Goal: Find specific page/section: Find specific page/section

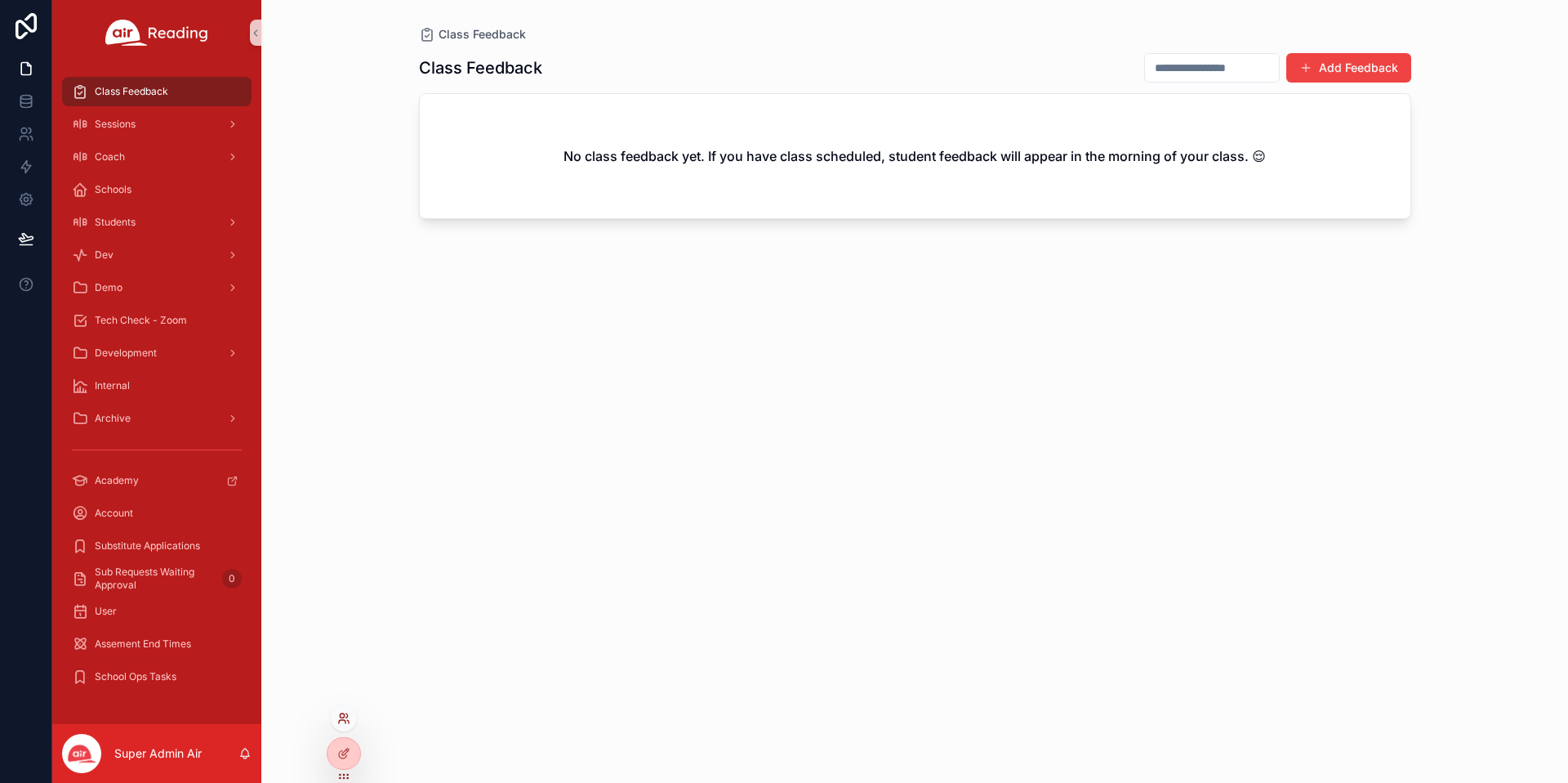
click at [340, 714] on icon at bounding box center [341, 715] width 4 height 4
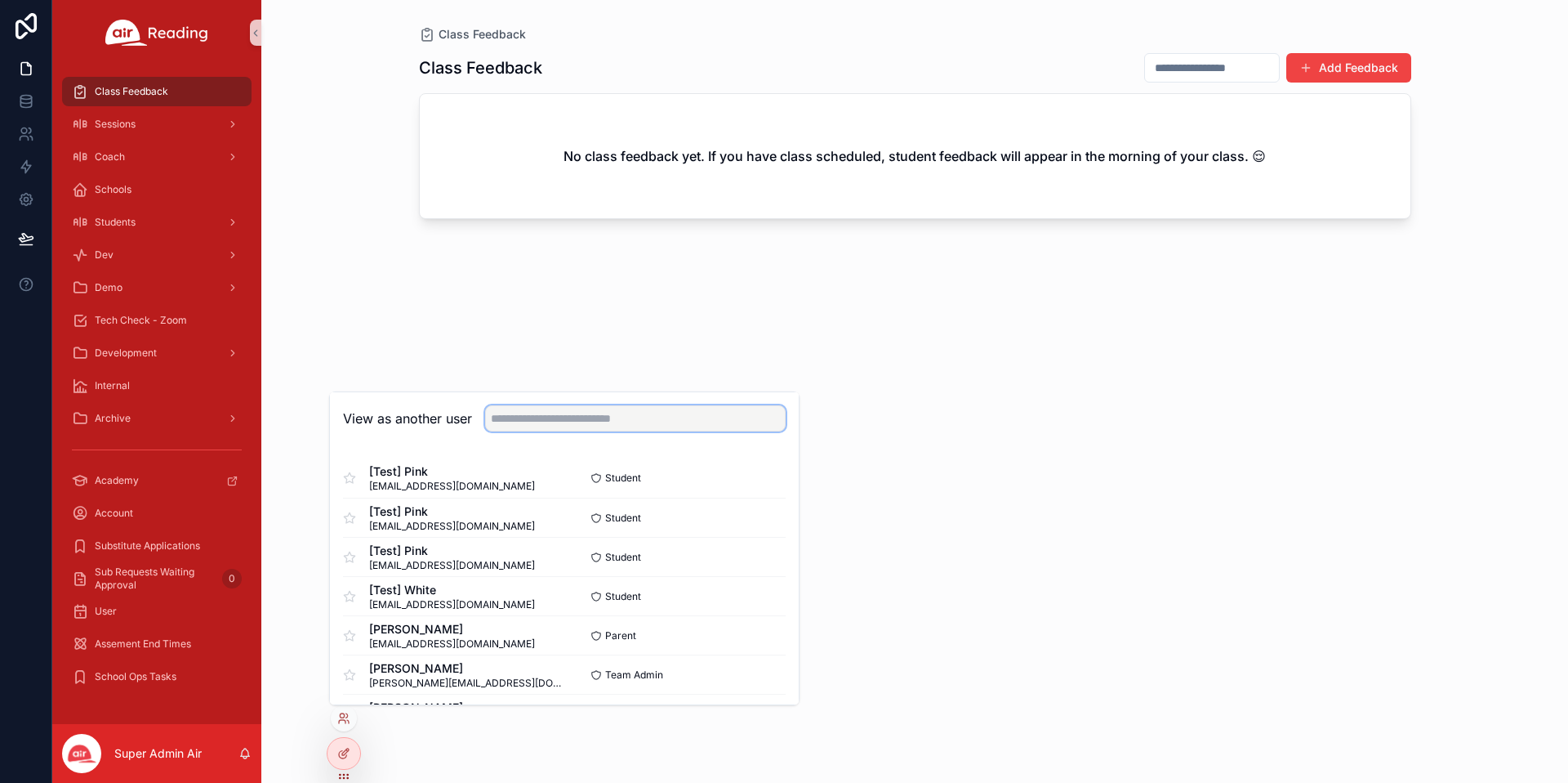
click at [570, 410] on input "text" at bounding box center [635, 418] width 301 height 27
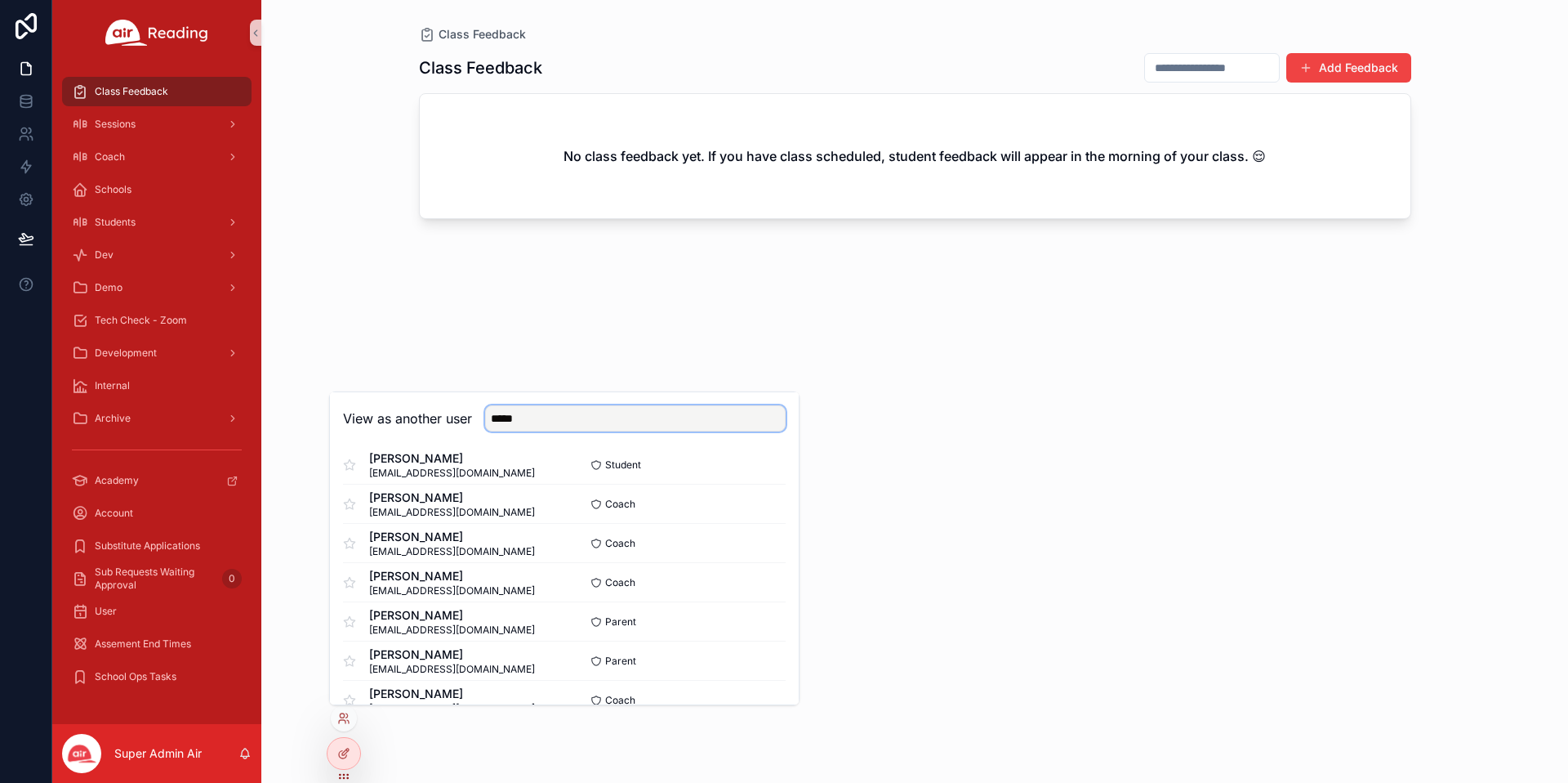
scroll to position [669, 0]
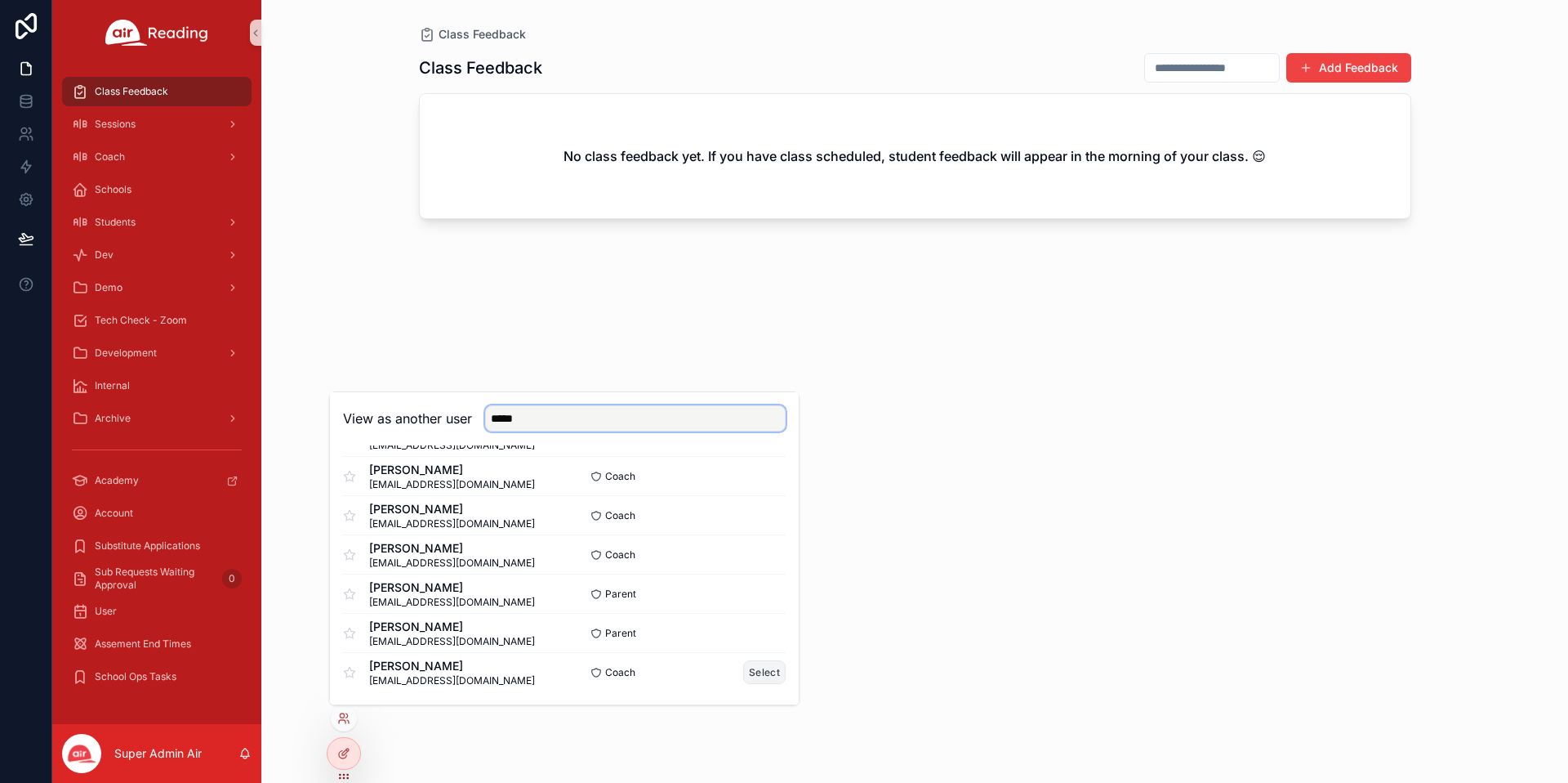
type input "*****"
click at [778, 669] on button "Select" at bounding box center [764, 672] width 42 height 24
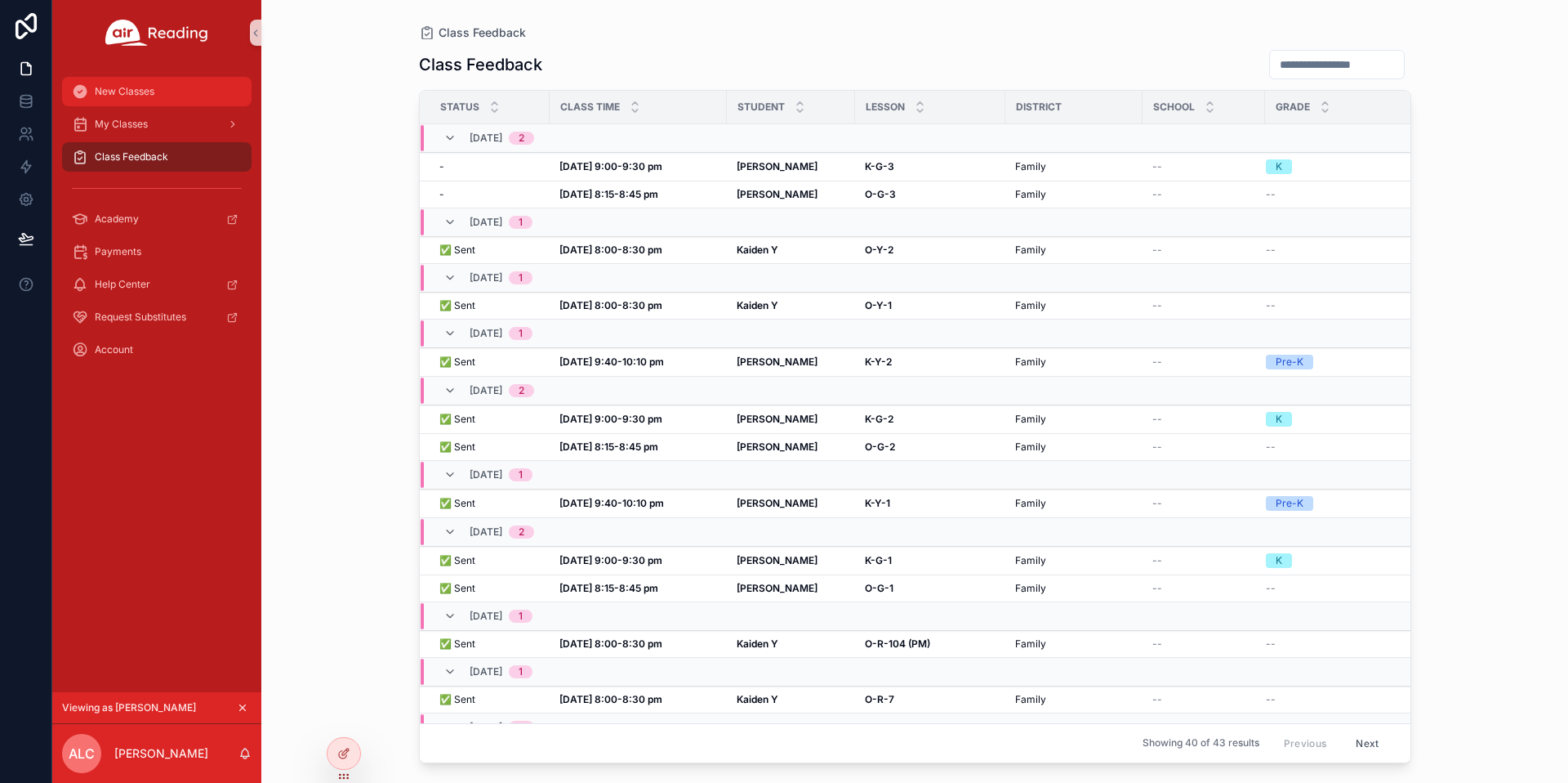
click at [155, 87] on div "New Classes" at bounding box center [157, 92] width 170 height 27
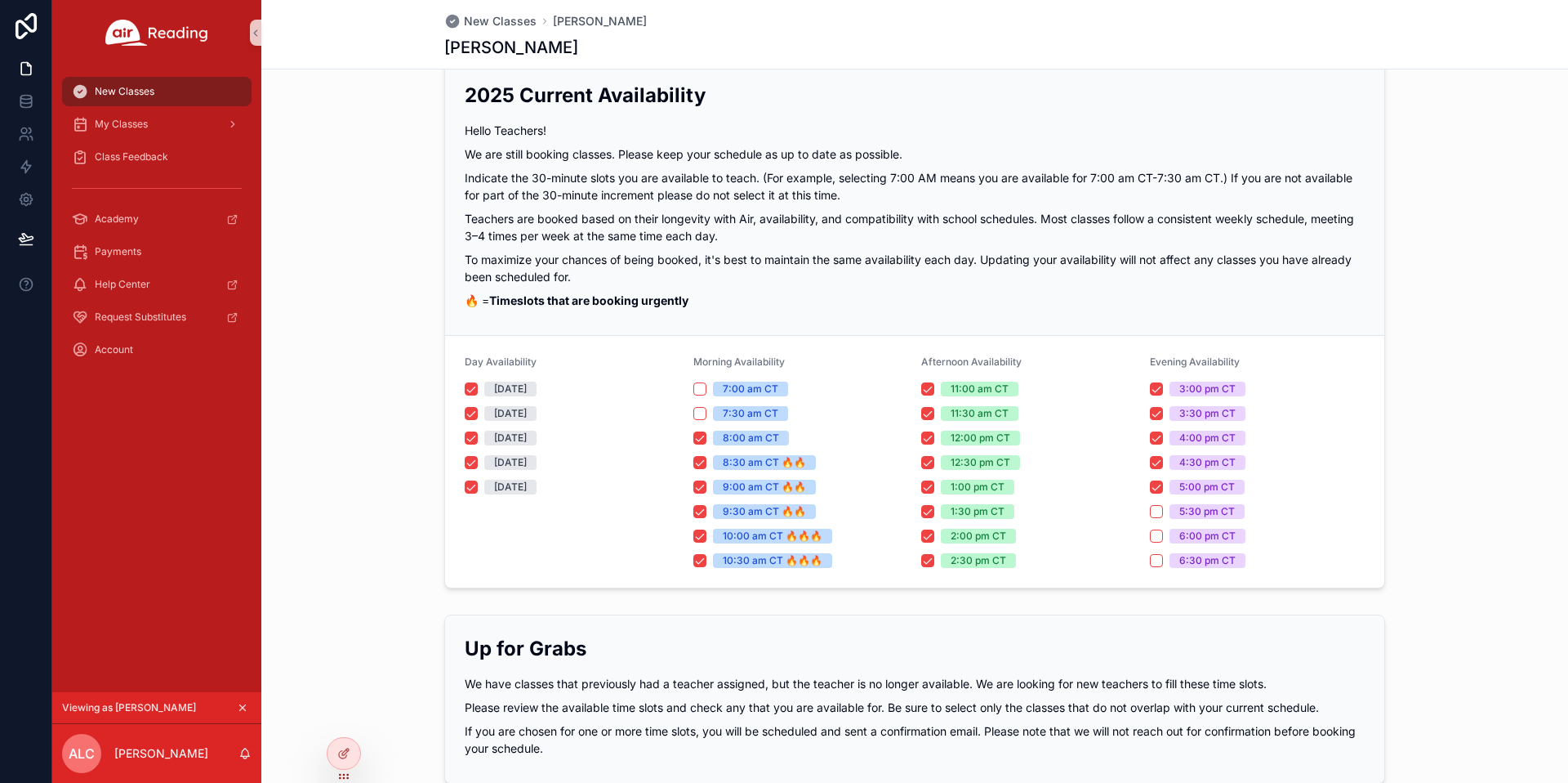
scroll to position [331, 0]
